Goal: Task Accomplishment & Management: Manage account settings

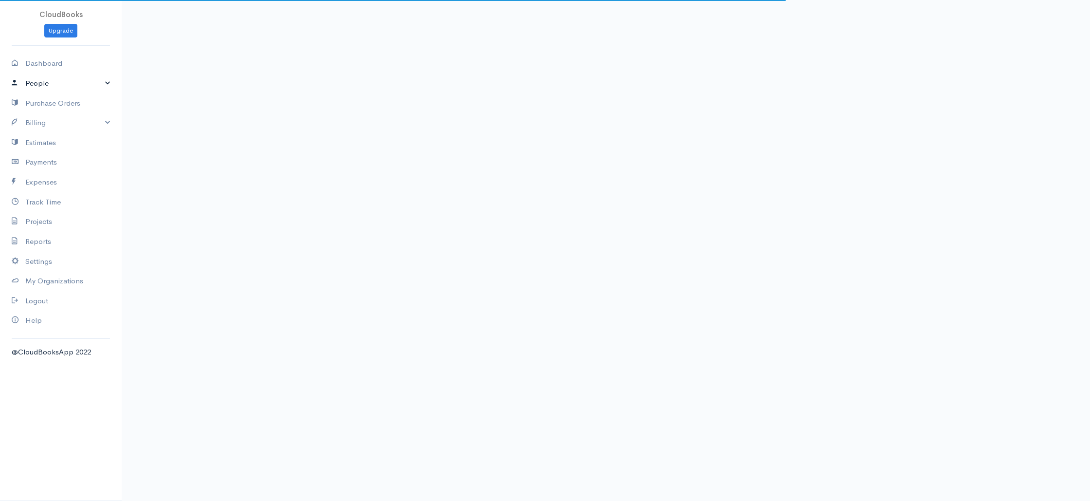
drag, startPoint x: 46, startPoint y: 80, endPoint x: 44, endPoint y: 89, distance: 8.5
click at [46, 80] on link "People" at bounding box center [61, 84] width 122 height 20
click at [42, 98] on link "Clients" at bounding box center [61, 102] width 122 height 18
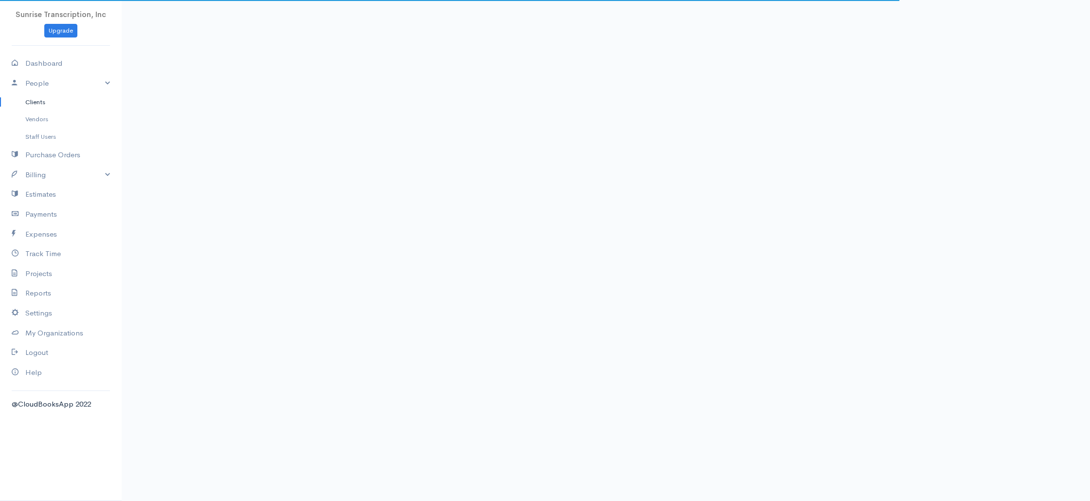
paste input "[EMAIL_ADDRESS][DOMAIN_NAME]"
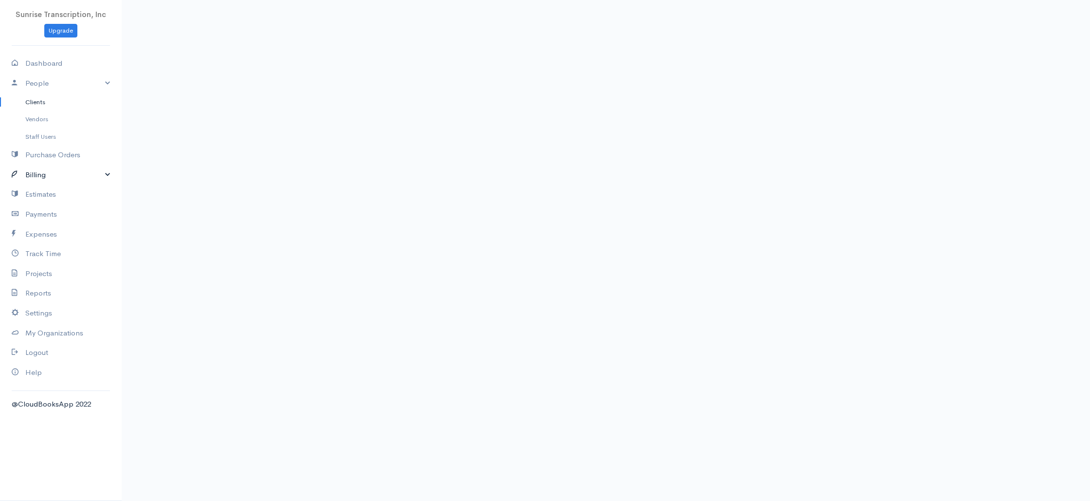
click at [44, 177] on link "Billing" at bounding box center [61, 175] width 122 height 20
drag, startPoint x: 498, startPoint y: 80, endPoint x: 327, endPoint y: 74, distance: 171.5
type input "spiera"
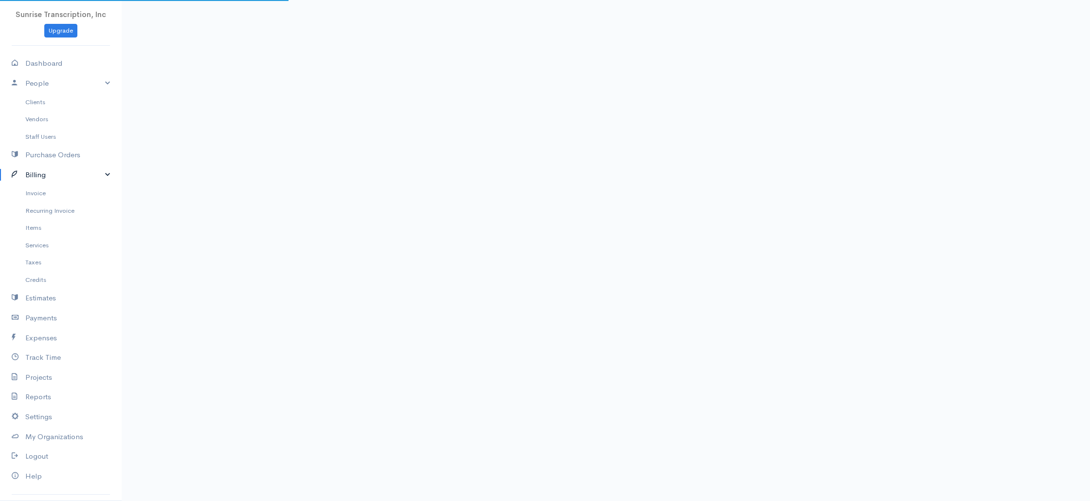
drag, startPoint x: 205, startPoint y: 29, endPoint x: 179, endPoint y: 49, distance: 33.7
copy h1 "Spiera"
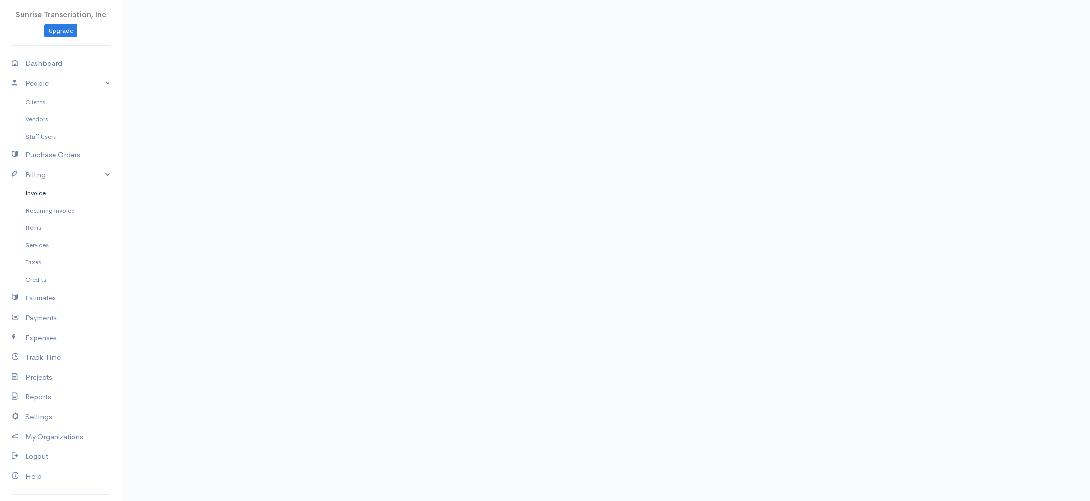
drag, startPoint x: 39, startPoint y: 193, endPoint x: 143, endPoint y: 187, distance: 103.8
click at [39, 193] on link "Invoice" at bounding box center [61, 193] width 122 height 18
drag, startPoint x: 795, startPoint y: 79, endPoint x: 810, endPoint y: 79, distance: 14.1
paste input "Spiera"
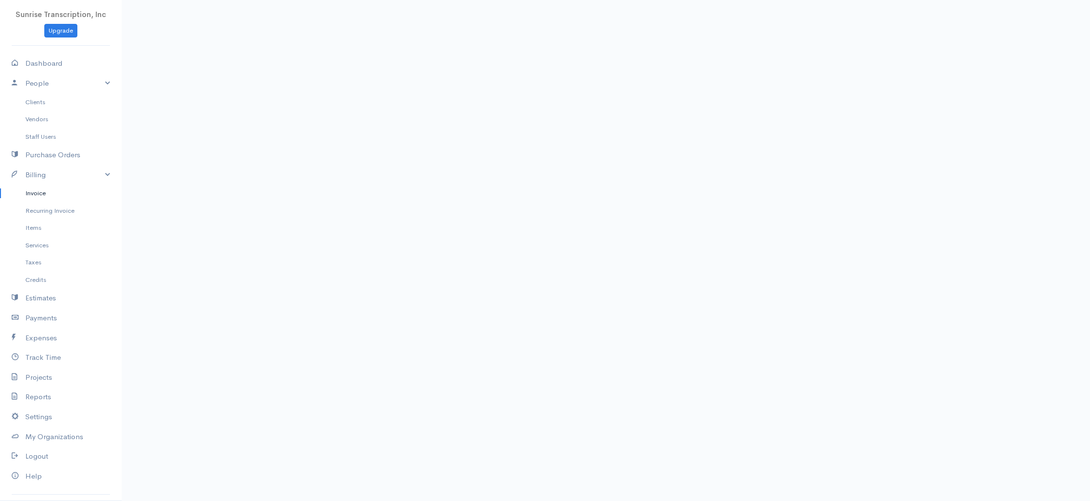
type input "Spiera"
drag, startPoint x: 1004, startPoint y: 153, endPoint x: 854, endPoint y: 158, distance: 150.0
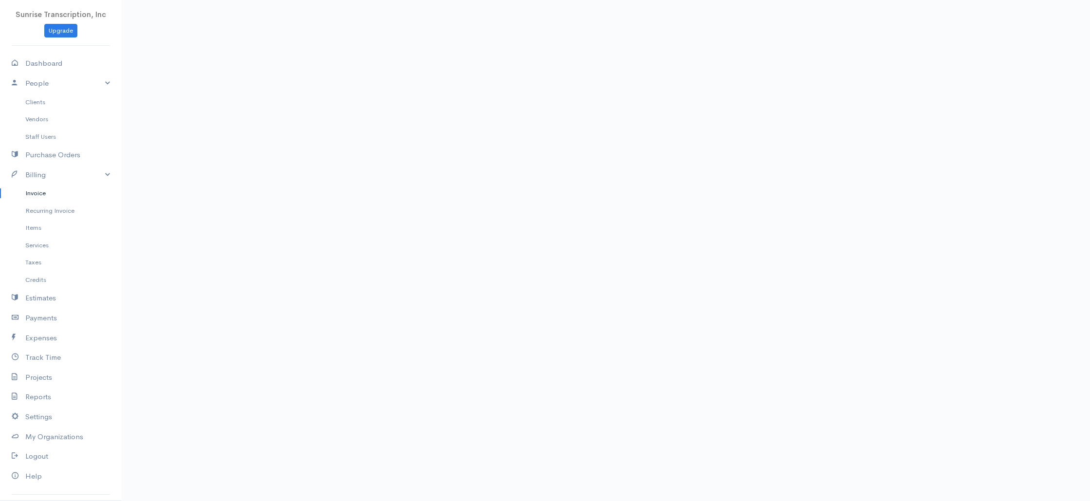
scroll to position [271, 0]
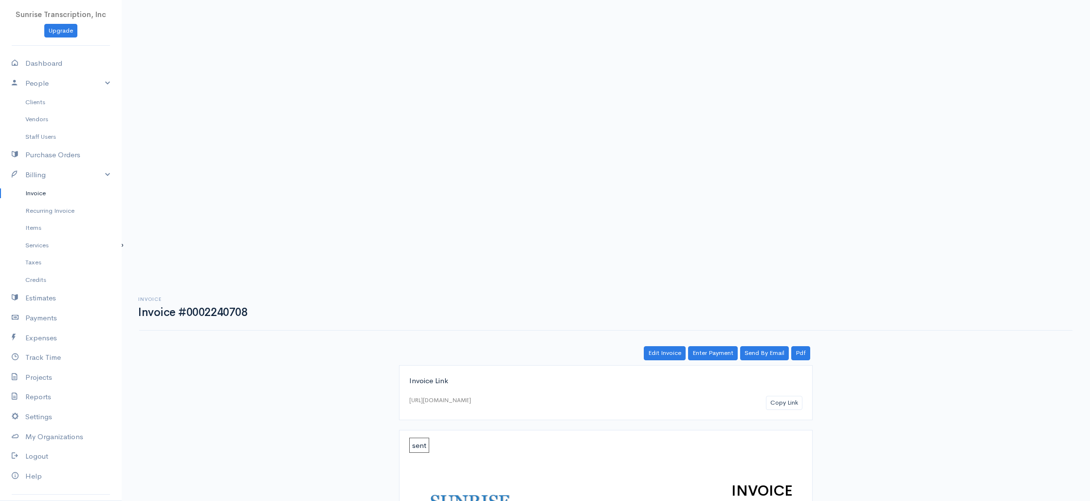
copy font "[URL][DOMAIN_NAME]"
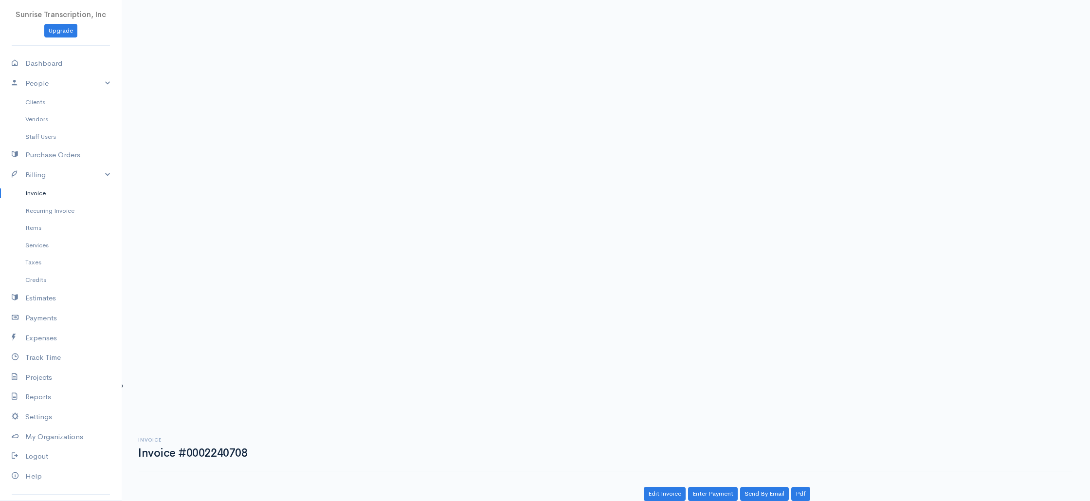
scroll to position [0, 0]
click at [38, 66] on link "Dashboard" at bounding box center [61, 64] width 122 height 20
select select "365"
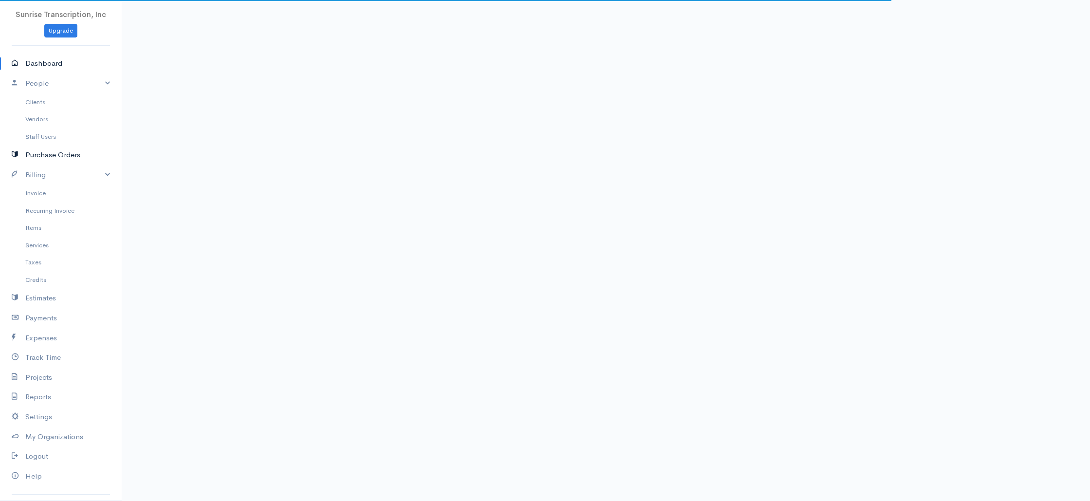
drag, startPoint x: 223, startPoint y: 183, endPoint x: 102, endPoint y: 161, distance: 122.8
click at [37, 195] on link "Invoice" at bounding box center [61, 193] width 122 height 18
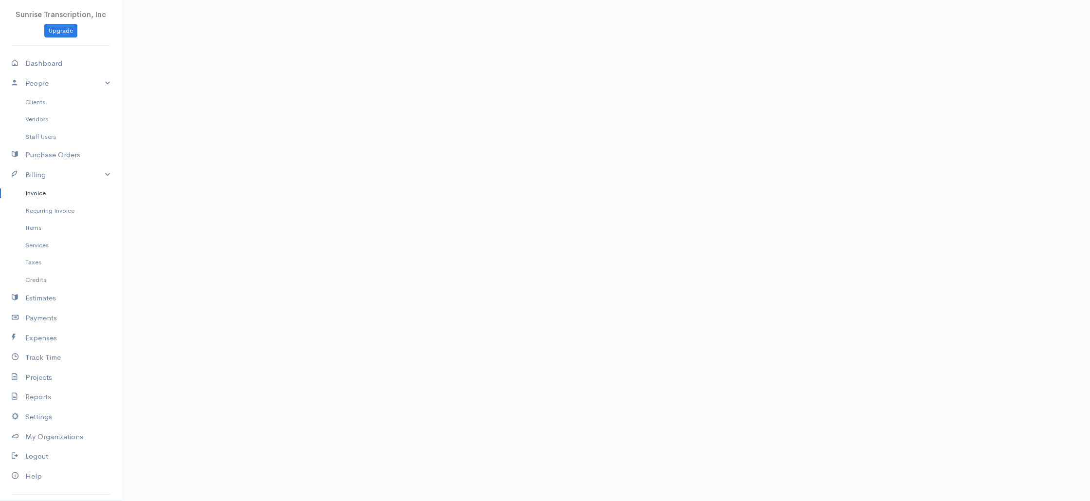
type input "[EMAIL_ADDRESS][DOMAIN_NAME]"
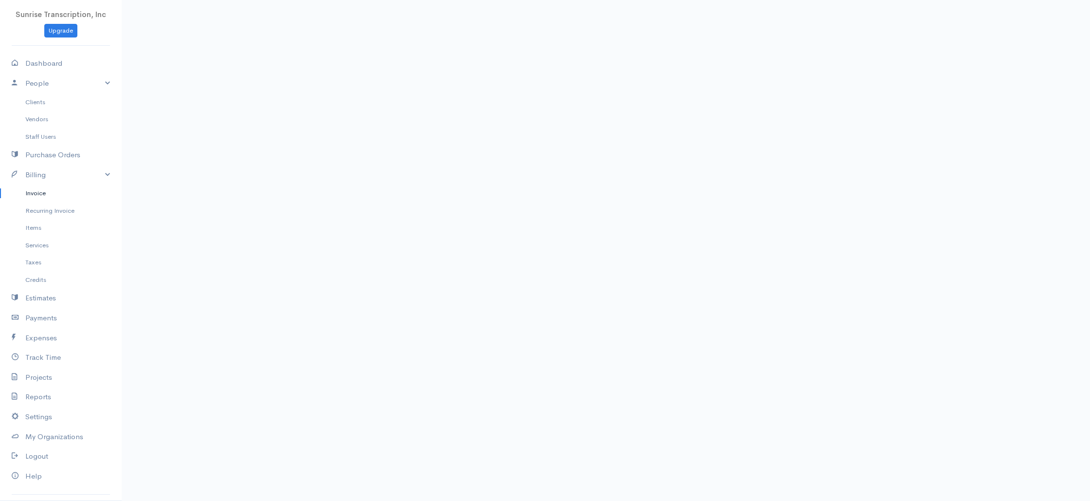
type input "[STREET_ADDRESS]"
type input "Clearwater"
type input "[US_STATE]"
type input "33755"
select select "[GEOGRAPHIC_DATA]"
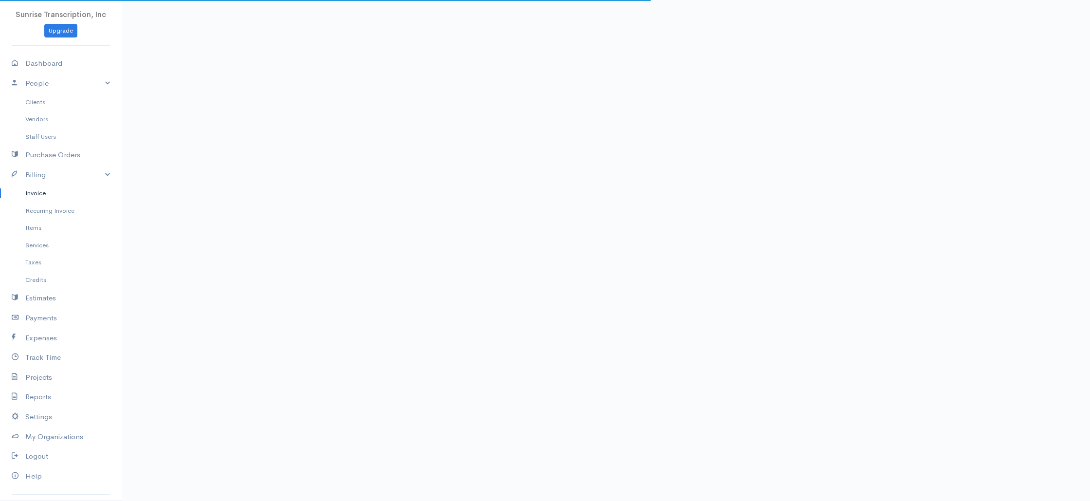
select select "USD"
select select "0"
select select
drag, startPoint x: 497, startPoint y: 369, endPoint x: 489, endPoint y: 369, distance: 8.8
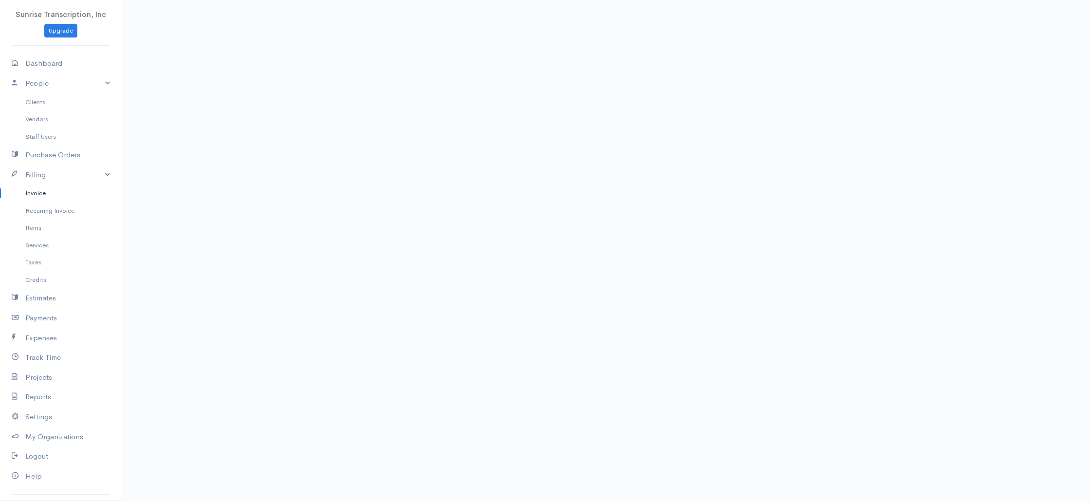
type input "594"
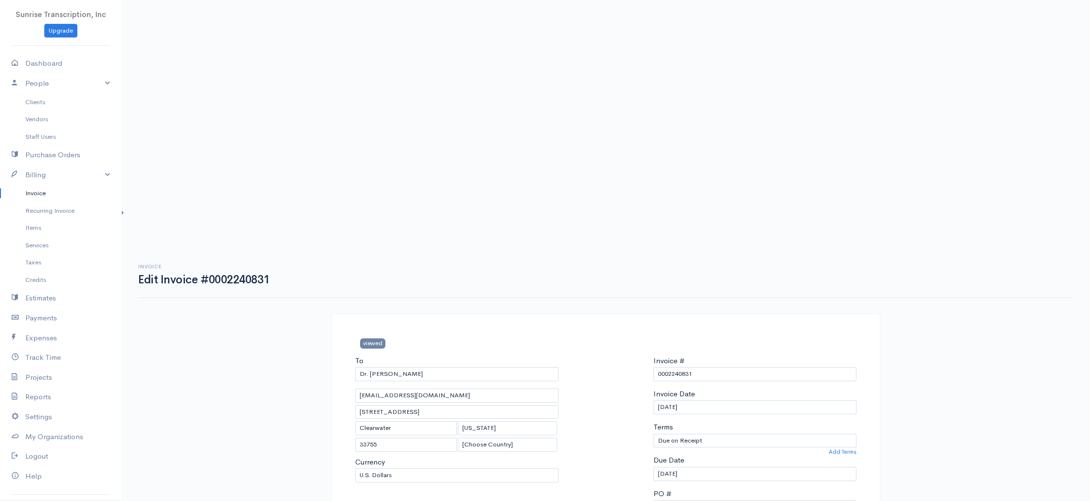
scroll to position [468, 0]
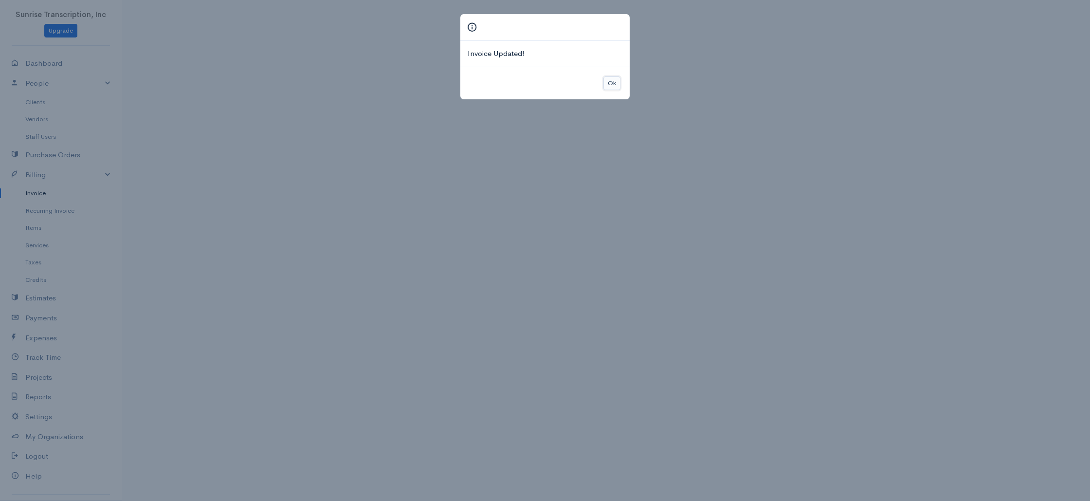
click at [612, 83] on button "Ok" at bounding box center [612, 83] width 17 height 14
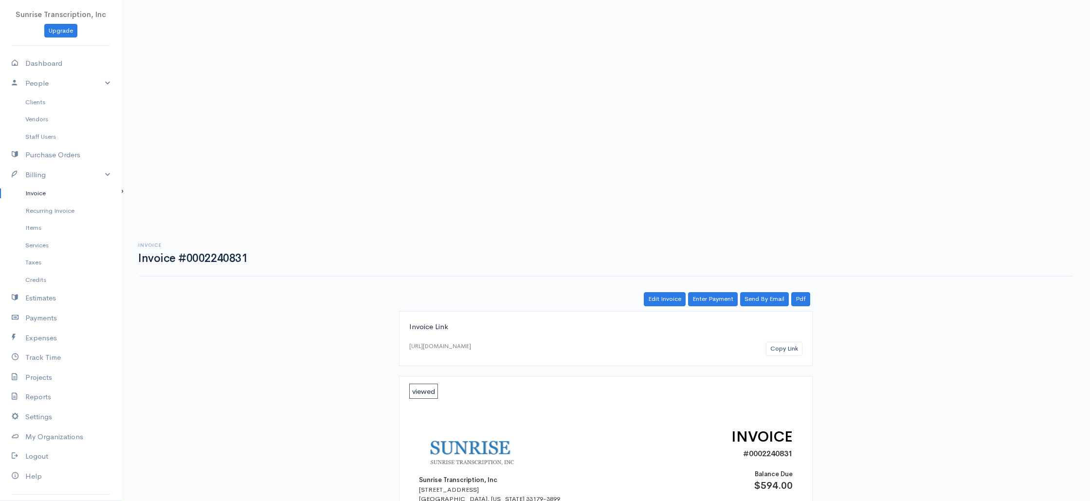
copy font "[URL][DOMAIN_NAME]"
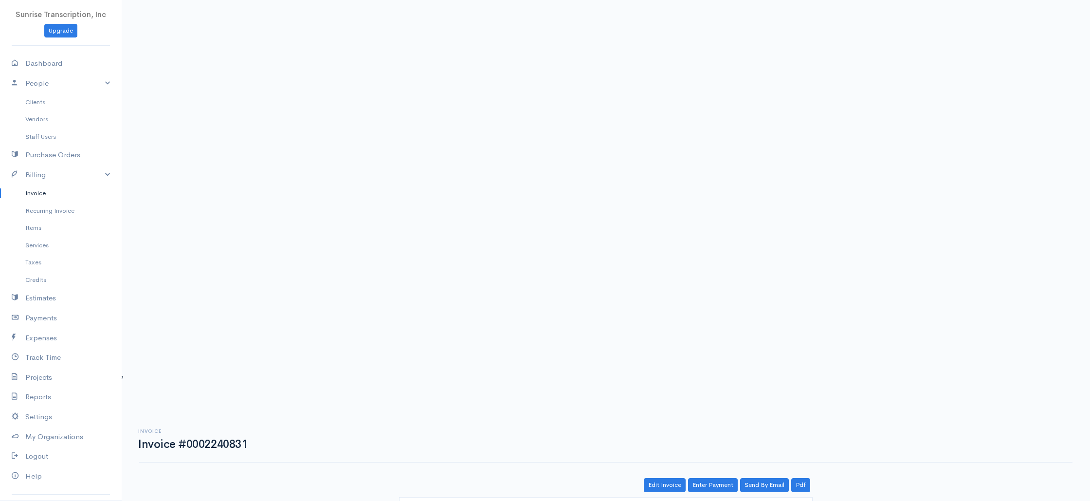
scroll to position [0, 0]
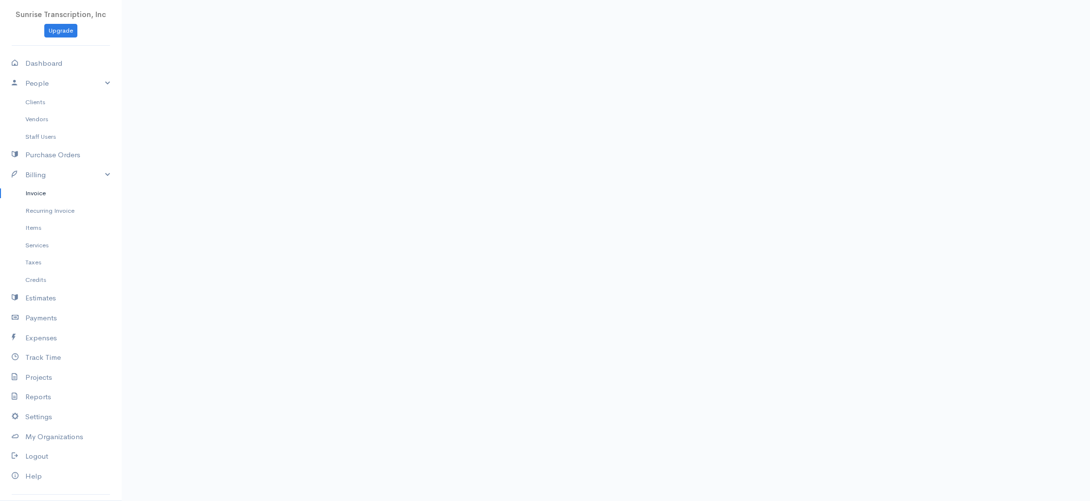
type input "[EMAIL_ADDRESS][DOMAIN_NAME]"
type input "[STREET_ADDRESS]"
type input "Clearwater"
type input "[US_STATE]"
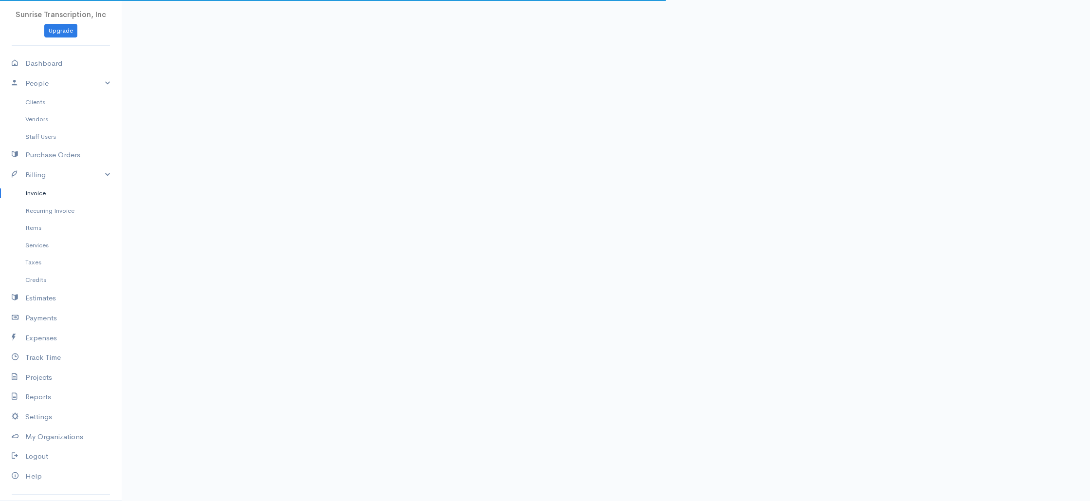
type input "33755"
select select
select select "[GEOGRAPHIC_DATA]"
select select "0"
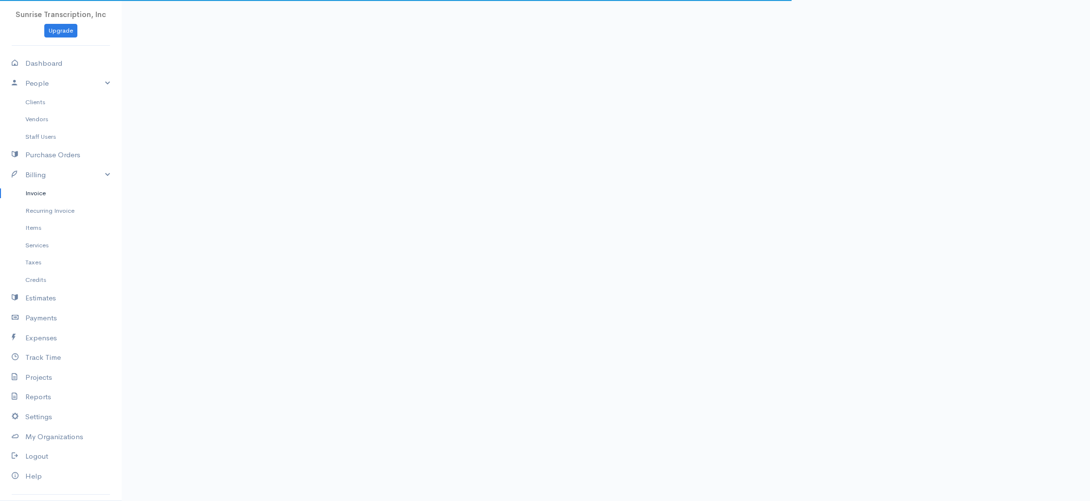
select select "USD"
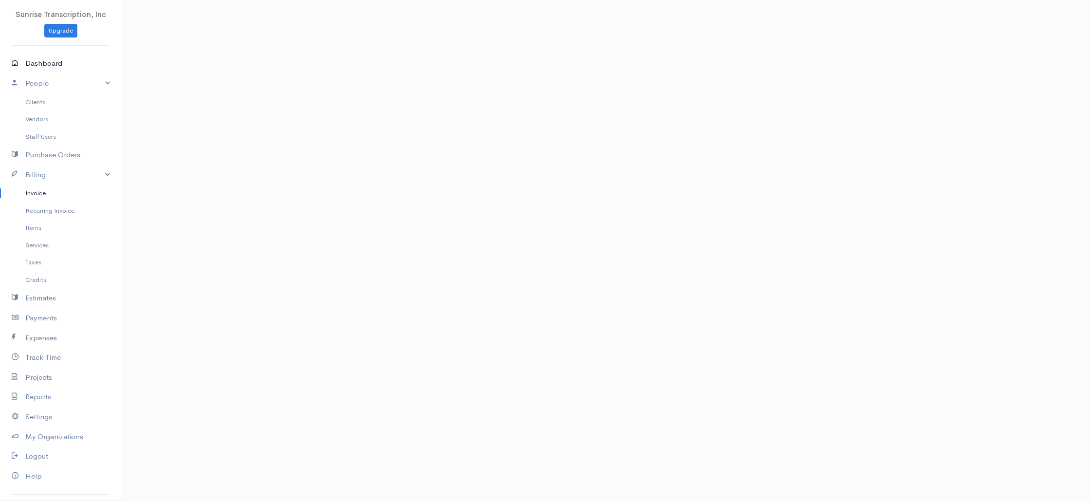
click at [47, 57] on link "Dashboard" at bounding box center [61, 64] width 122 height 20
select select "365"
click at [41, 192] on link "Invoice" at bounding box center [61, 193] width 122 height 18
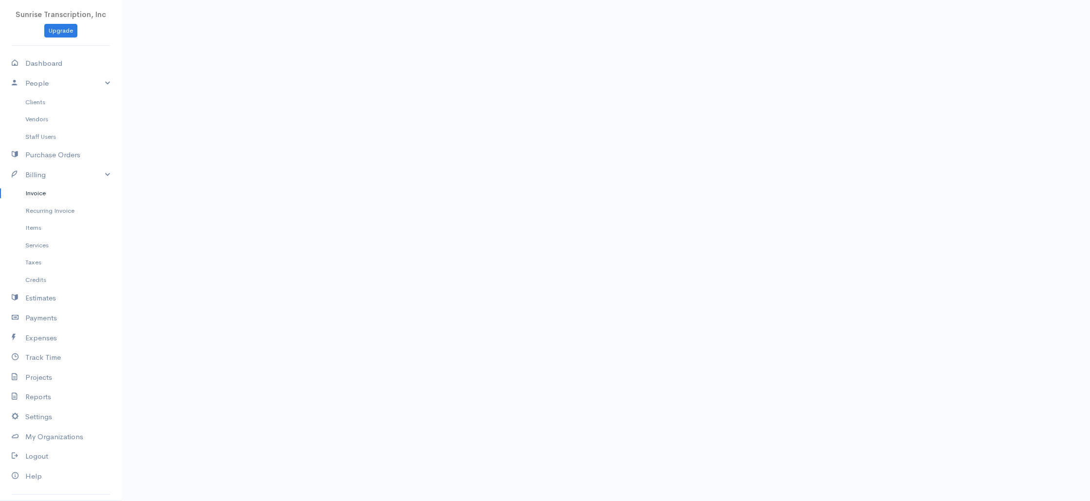
type input "hia"
type input "[EMAIL_ADDRESS][DOMAIN_NAME]"
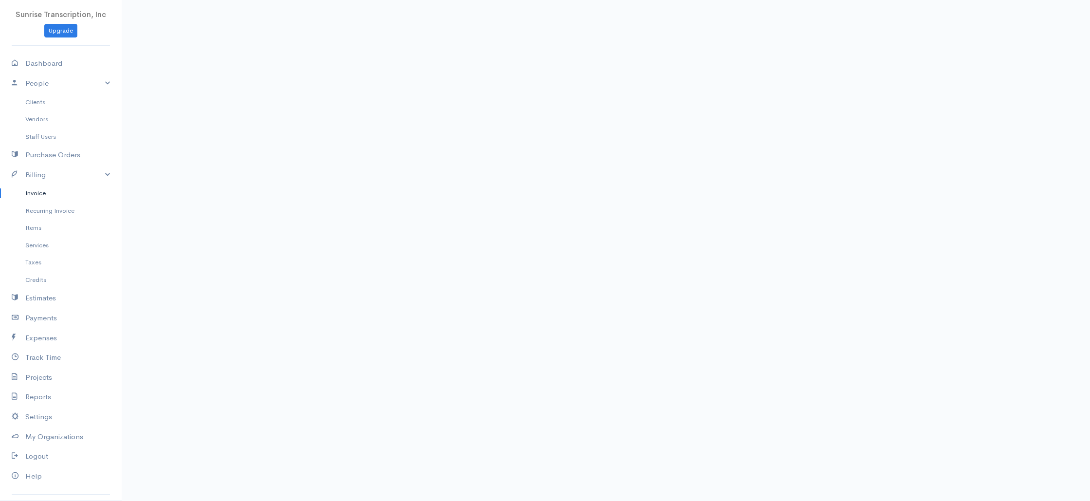
type input "1991 w 60 st"
type input "Hialeah"
type input "FL"
type input "33012"
select select
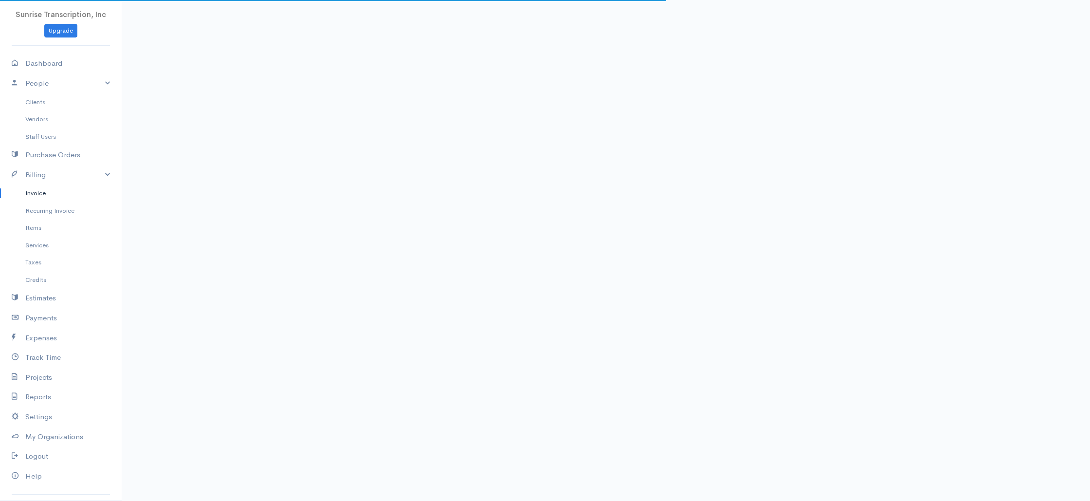
select select "[GEOGRAPHIC_DATA]"
select select "USD"
select select "0"
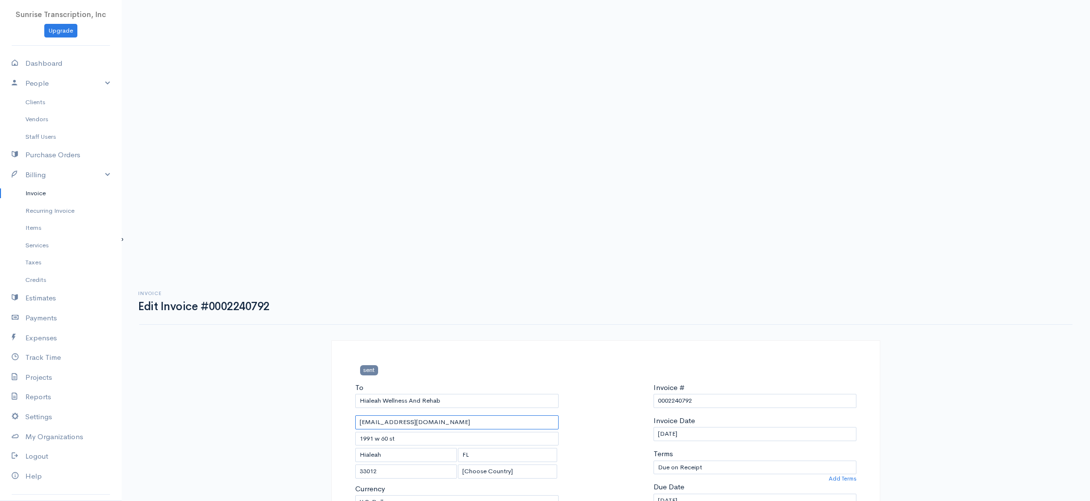
scroll to position [468, 0]
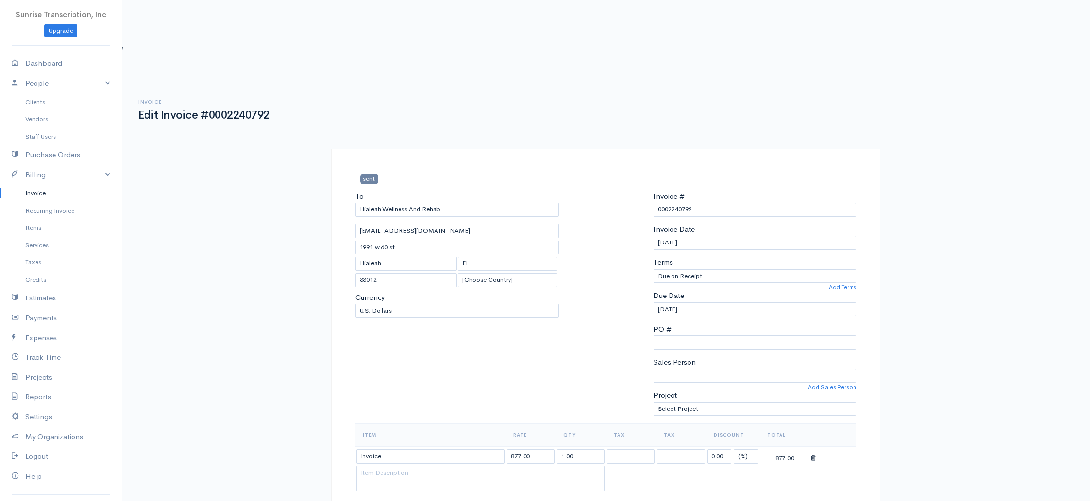
drag, startPoint x: 494, startPoint y: 180, endPoint x: 327, endPoint y: 179, distance: 167.5
copy font "[URL][DOMAIN_NAME]"
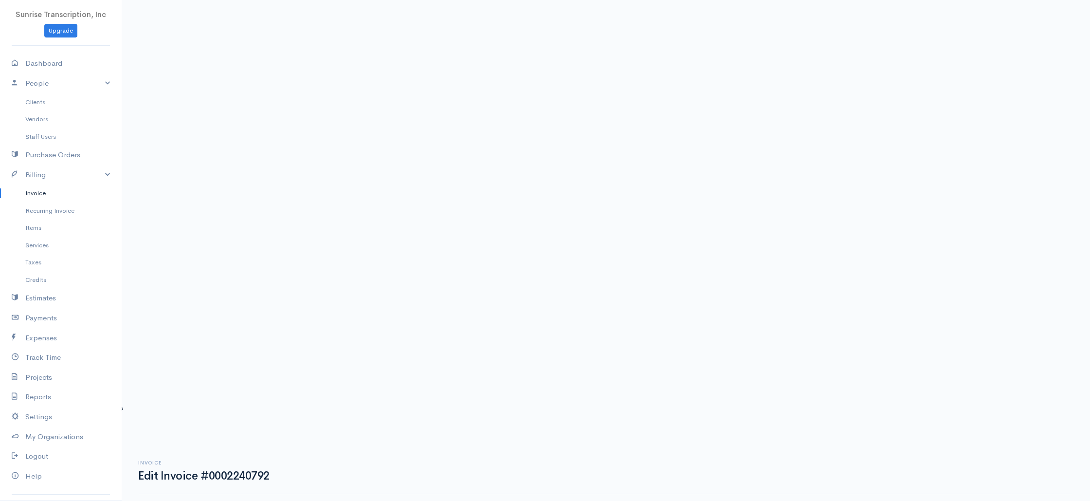
scroll to position [0, 0]
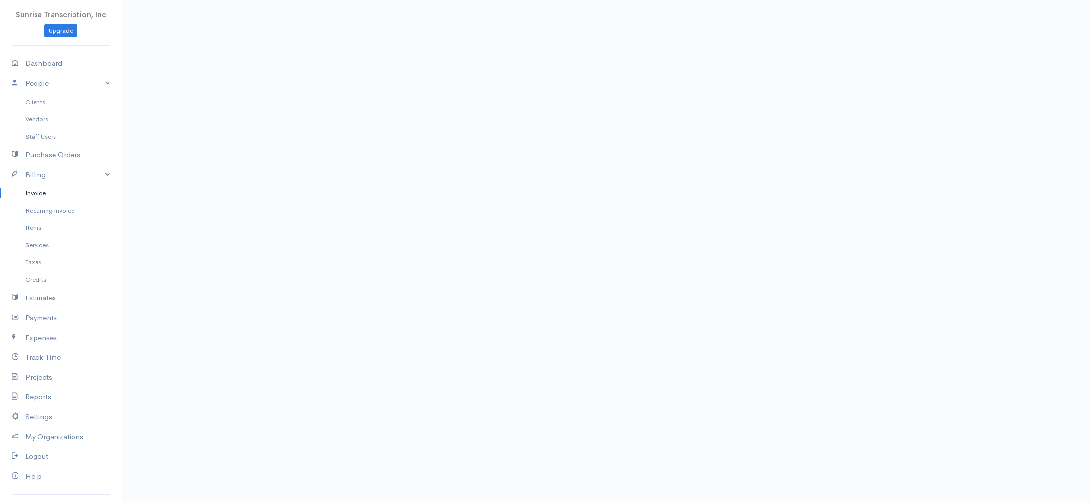
click at [39, 192] on link "Invoice" at bounding box center [61, 193] width 122 height 18
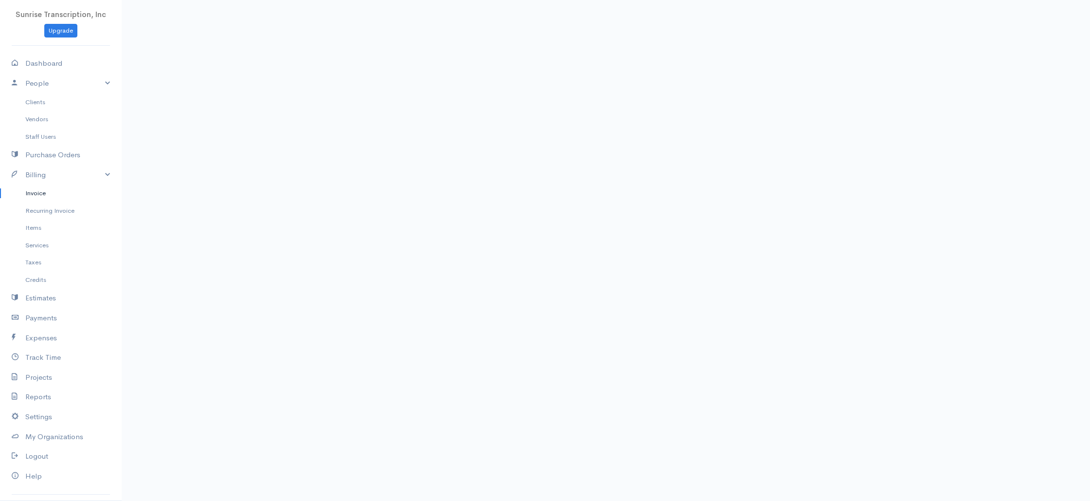
drag, startPoint x: 853, startPoint y: 440, endPoint x: 860, endPoint y: 430, distance: 11.9
click at [66, 70] on link "Dashboard" at bounding box center [61, 64] width 122 height 20
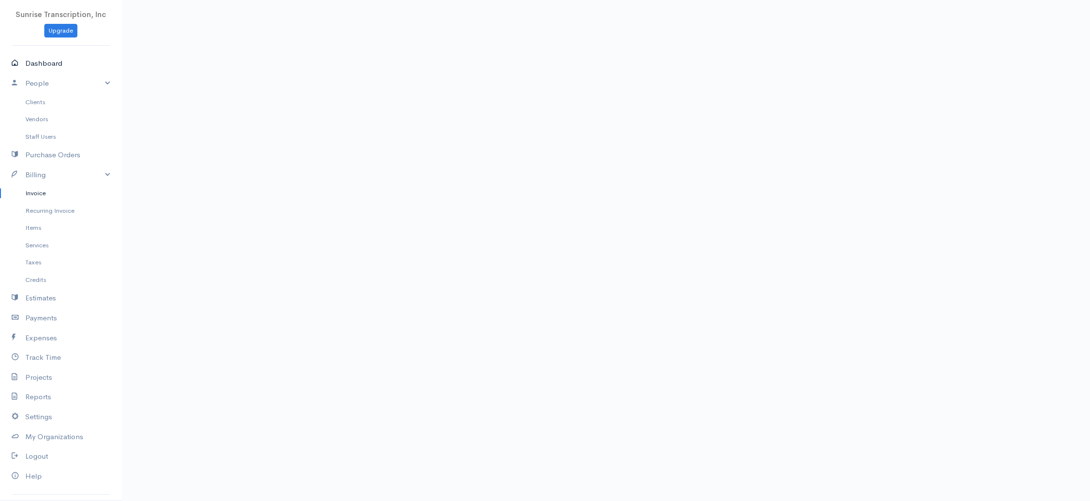
select select "365"
drag, startPoint x: 190, startPoint y: 149, endPoint x: 65, endPoint y: 88, distance: 138.7
click at [53, 61] on link "Dashboard" at bounding box center [61, 64] width 122 height 20
click at [37, 194] on link "Invoice" at bounding box center [61, 193] width 122 height 18
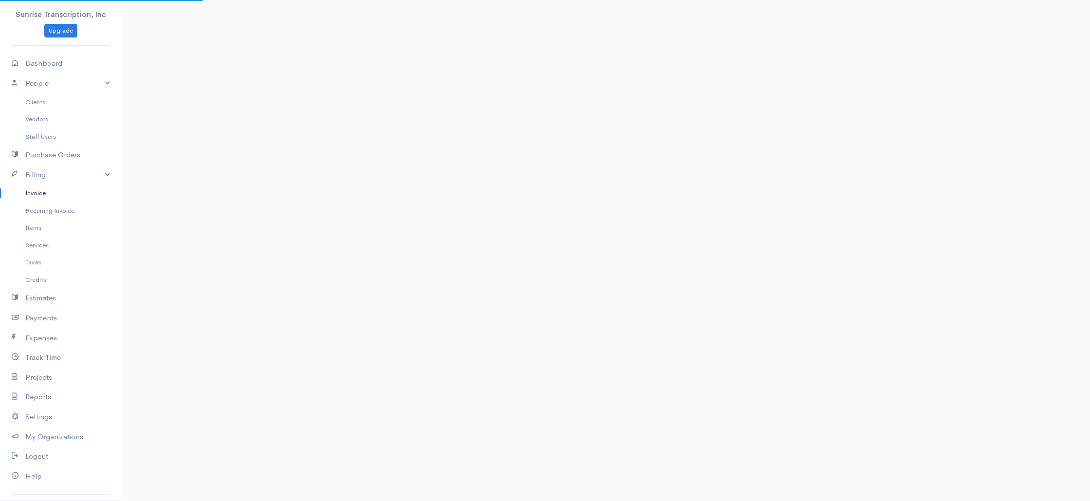
click at [48, 67] on link "Dashboard" at bounding box center [61, 64] width 122 height 20
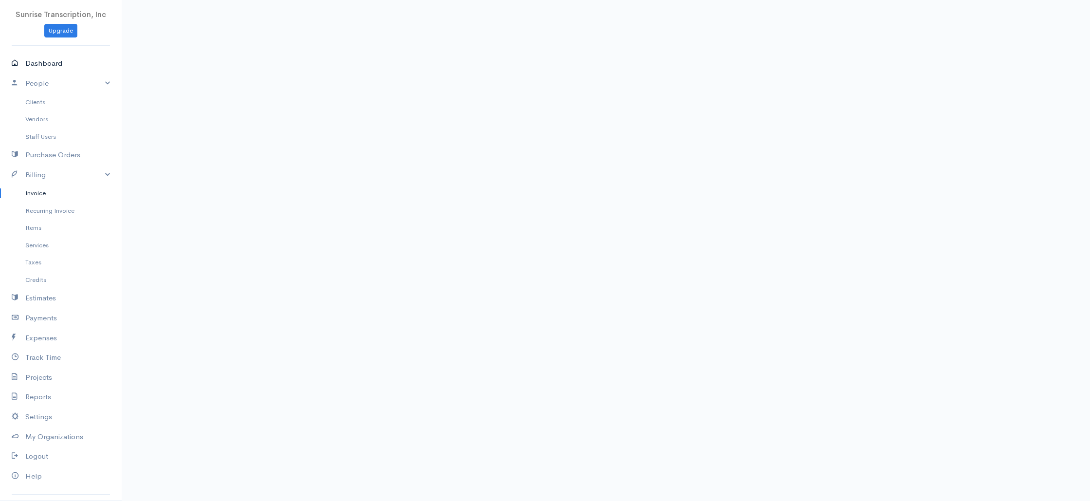
select select "365"
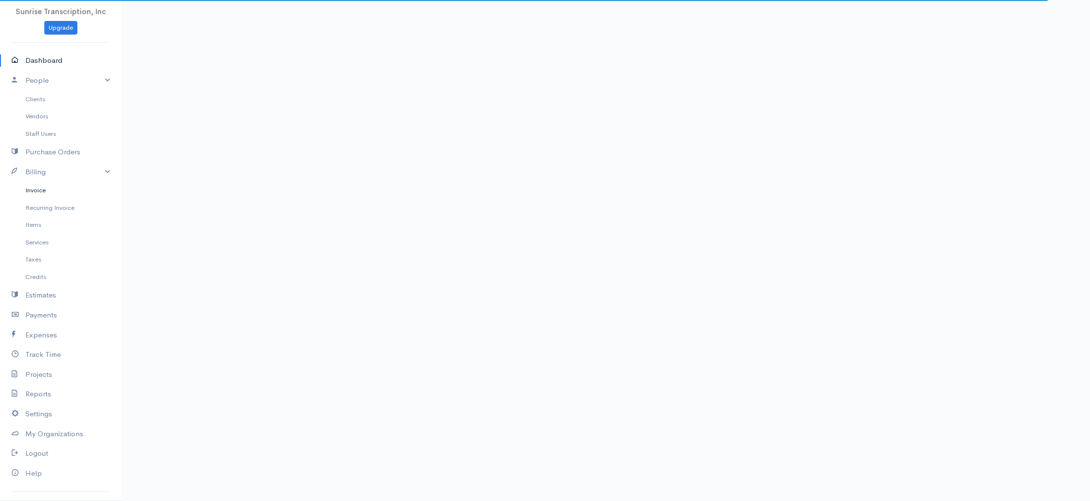
click at [39, 191] on link "Invoice" at bounding box center [61, 191] width 122 height 18
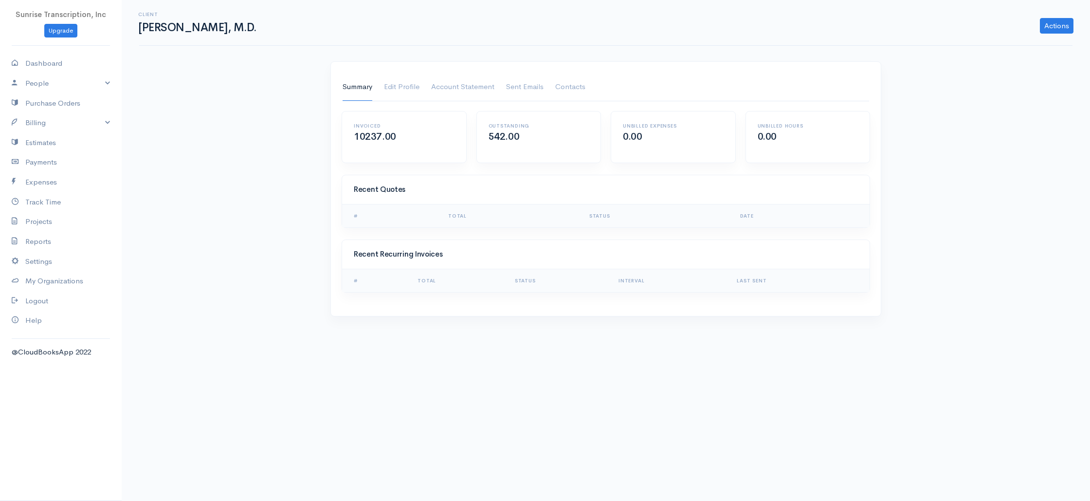
click at [362, 87] on link "Summary" at bounding box center [358, 87] width 30 height 27
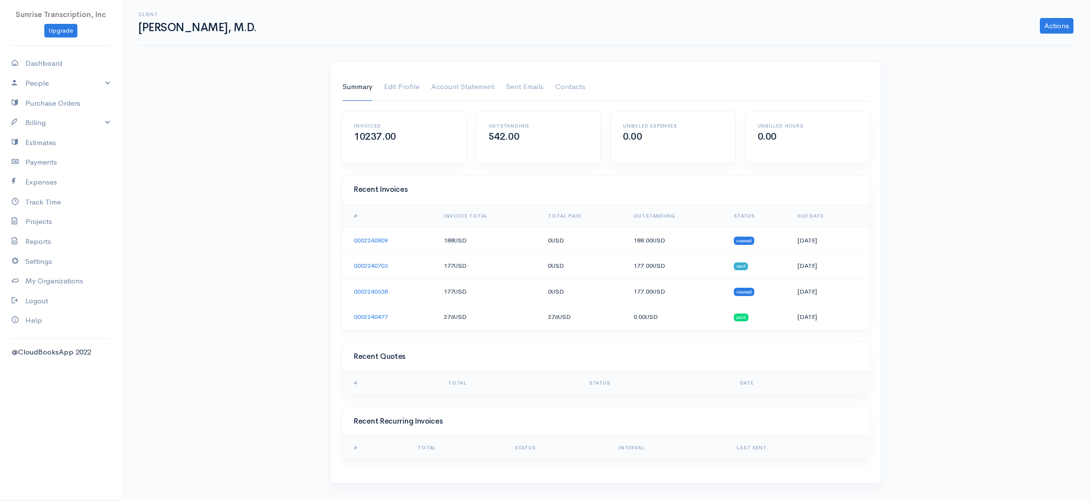
click at [267, 198] on div "Client Jill Wohlfeil, M.D. Actions Archive Client Delete Client Summary Edit Pr…" at bounding box center [606, 247] width 969 height 495
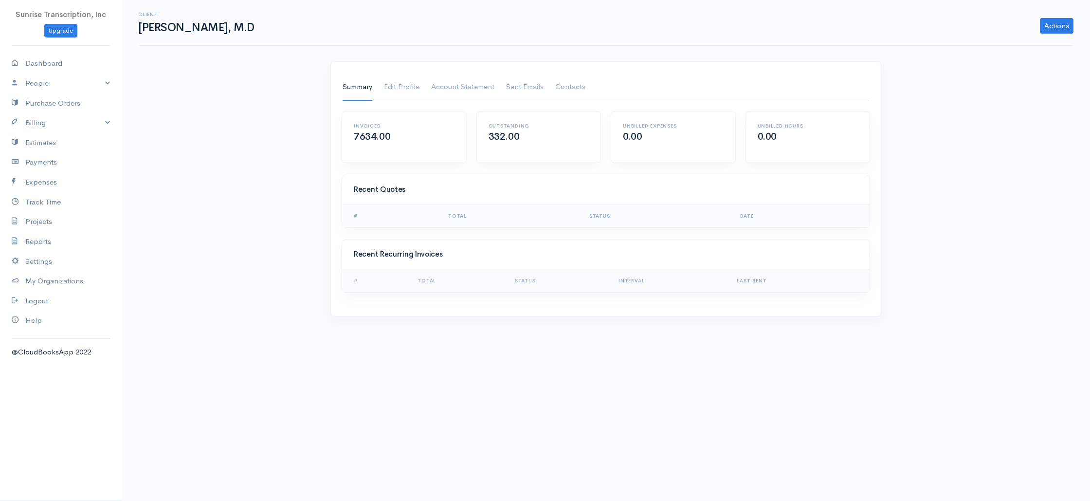
click at [354, 88] on link "Summary" at bounding box center [358, 87] width 30 height 27
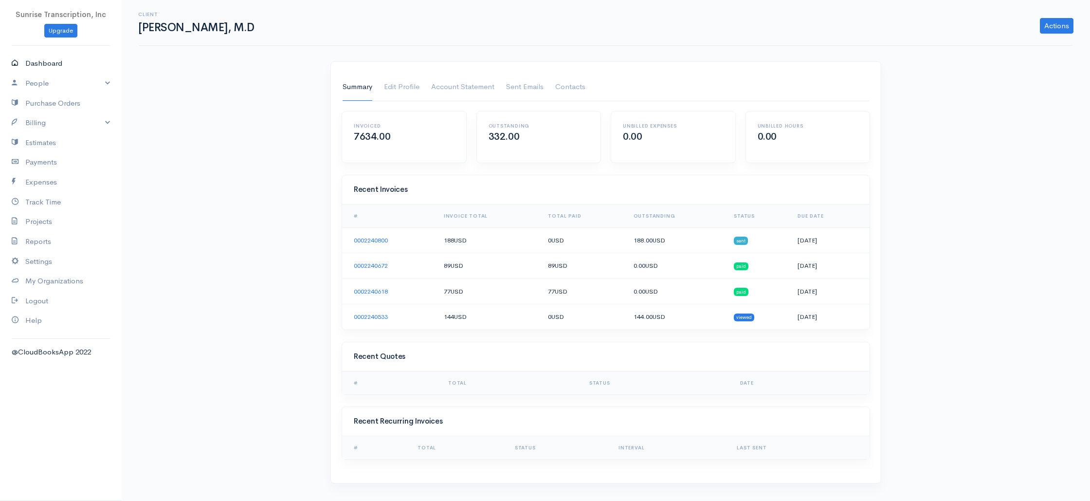
click at [44, 64] on link "Dashboard" at bounding box center [61, 64] width 122 height 20
select select "365"
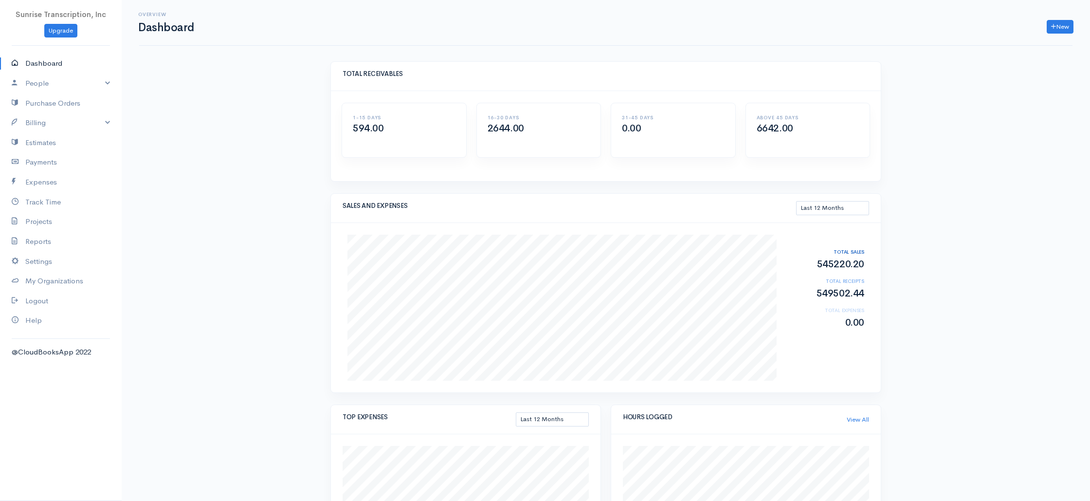
click at [38, 61] on link "Dashboard" at bounding box center [61, 64] width 122 height 20
